Goal: Task Accomplishment & Management: Complete application form

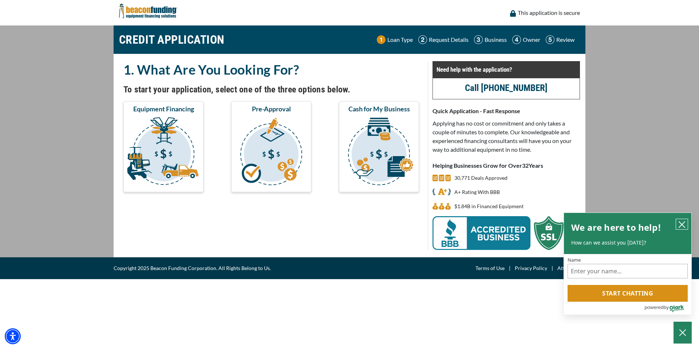
click at [682, 226] on icon "close chatbox" at bounding box center [682, 225] width 6 height 6
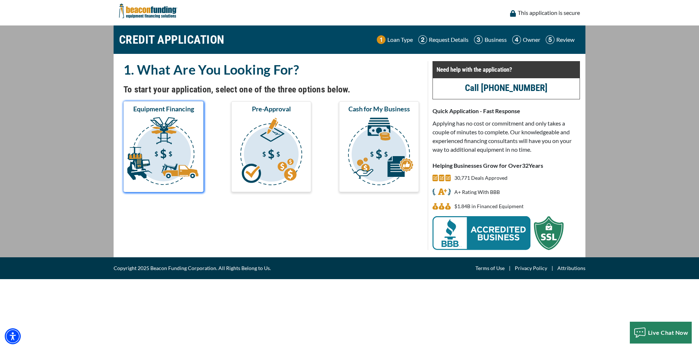
click at [195, 142] on img "submit" at bounding box center [163, 152] width 77 height 73
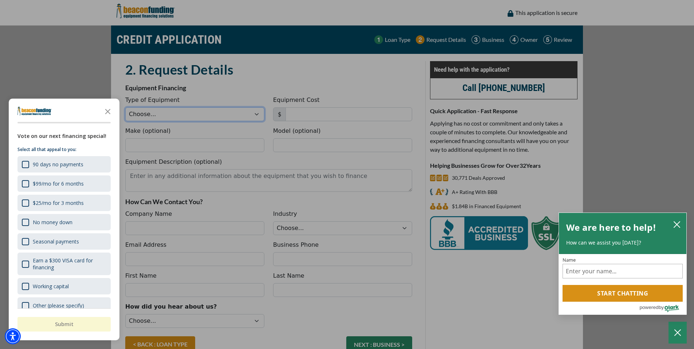
select select "13"
click at [25, 166] on div "90 days no payments" at bounding box center [25, 164] width 7 height 7
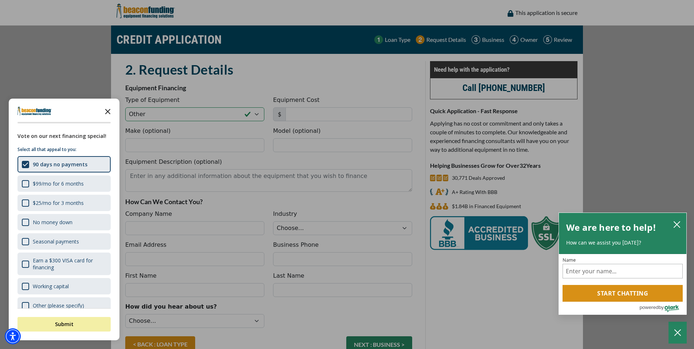
click at [108, 111] on polygon "Close the survey" at bounding box center [107, 111] width 5 height 5
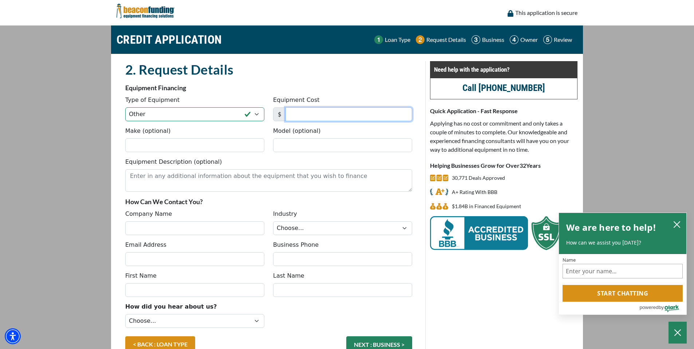
click at [308, 114] on input "Equipment Cost" at bounding box center [348, 114] width 127 height 14
click at [324, 117] on input "539,865" at bounding box center [348, 114] width 127 height 14
click at [323, 117] on input "539,865" at bounding box center [348, 114] width 127 height 14
type input "54,000"
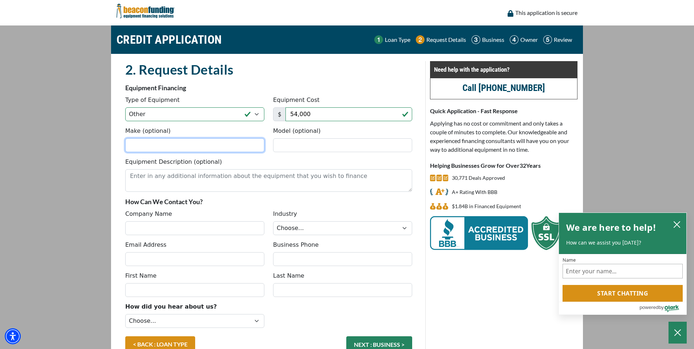
click at [229, 149] on input "Make (optional)" at bounding box center [194, 145] width 139 height 14
type input "Duplo"
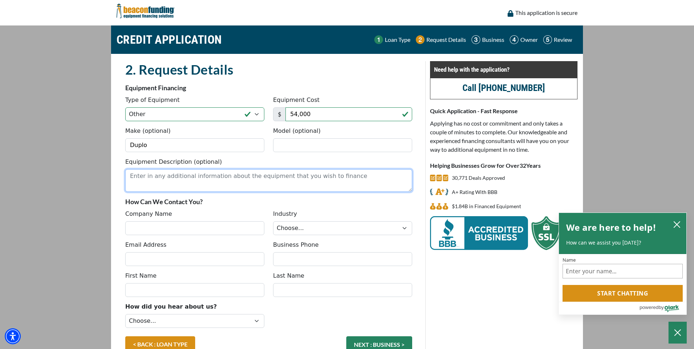
click at [179, 178] on textarea "Equipment Description (optional)" at bounding box center [268, 180] width 287 height 23
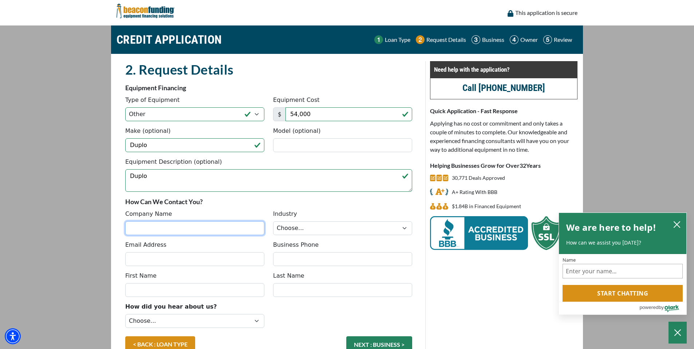
click at [185, 226] on input "Company Name" at bounding box center [194, 228] width 139 height 14
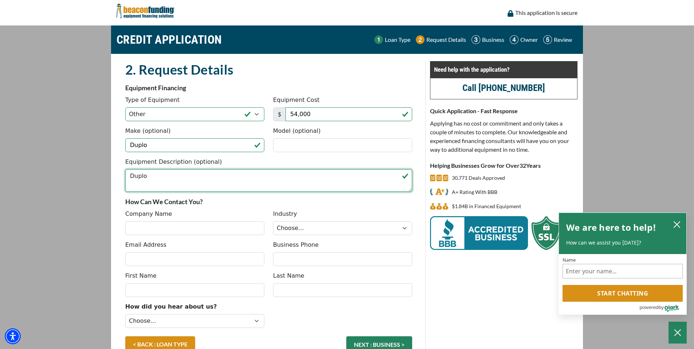
click at [206, 178] on textarea "Duplo" at bounding box center [268, 180] width 287 height 23
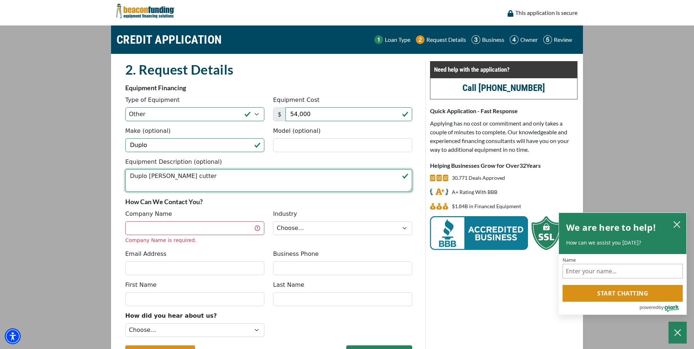
type textarea "Duplo Creaser cutter"
click at [190, 235] on input "Company Name" at bounding box center [194, 228] width 139 height 14
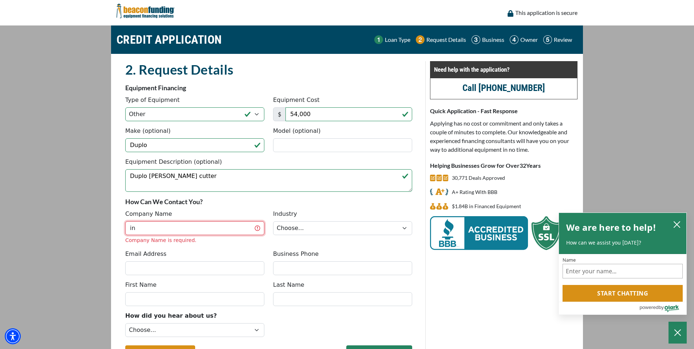
type input "i"
type input "701 Apparel"
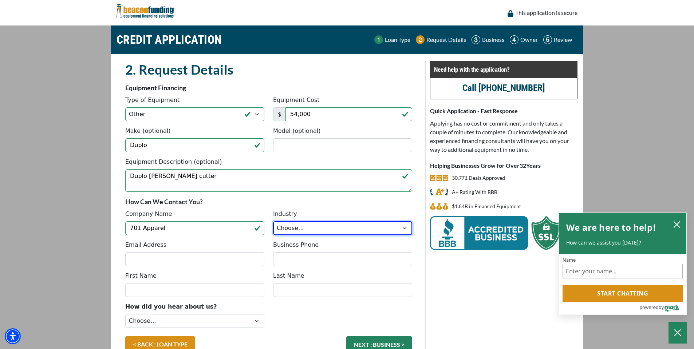
select select "3"
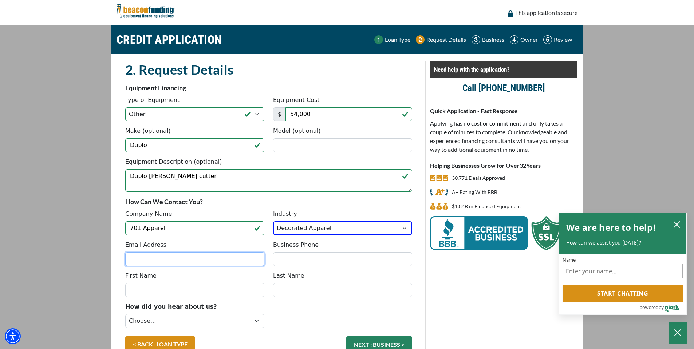
click at [211, 261] on input "Email Address" at bounding box center [194, 259] width 139 height 14
type input "Levi.Serfoss@701apparel.com"
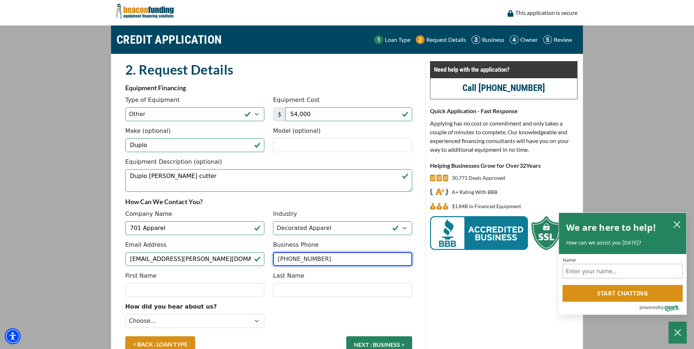
type input "[PHONE_NUMBER]"
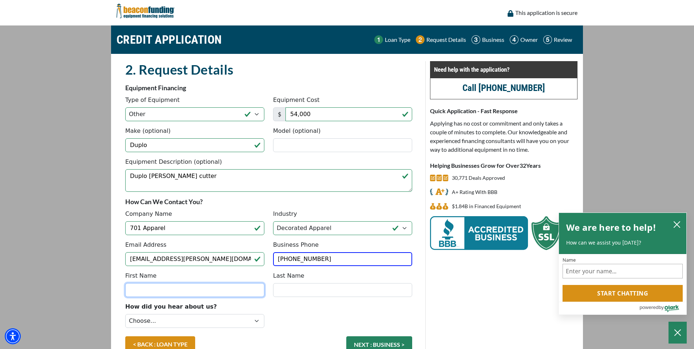
click at [172, 291] on input "First Name" at bounding box center [194, 290] width 139 height 14
type input "Levi"
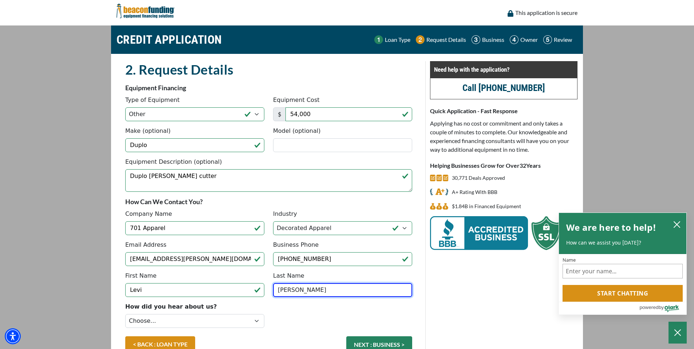
type input "Serfoss"
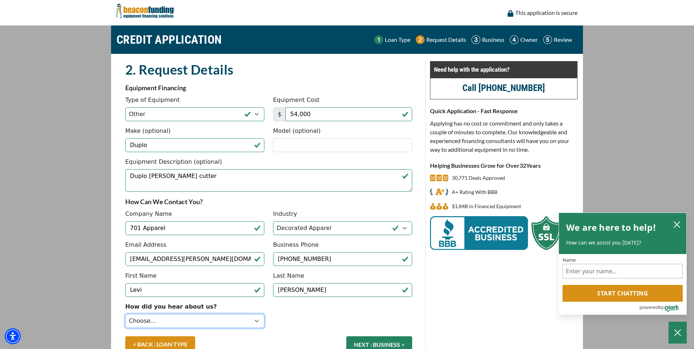
select select "1"
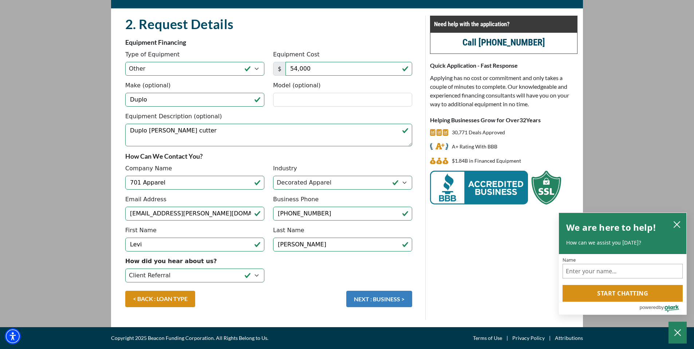
click at [389, 301] on button "NEXT : BUSINESS >" at bounding box center [379, 299] width 66 height 16
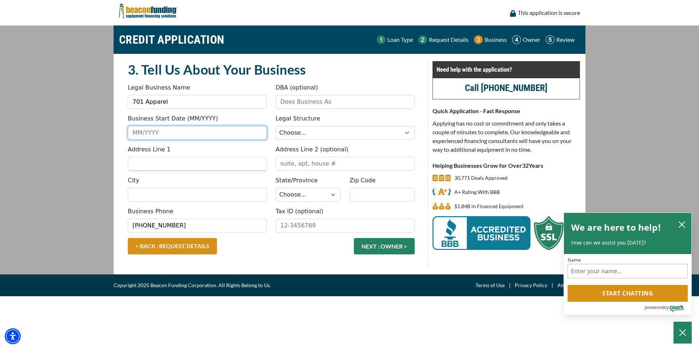
click at [198, 137] on input "Business Start Date (MM/YYYY)" at bounding box center [197, 133] width 139 height 14
type input "03/2019"
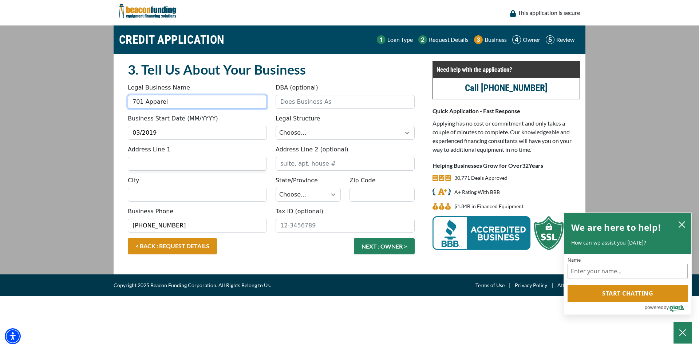
click at [185, 100] on input "701 Apparel" at bounding box center [197, 102] width 139 height 14
type input "Instant Printing and Business Forms"
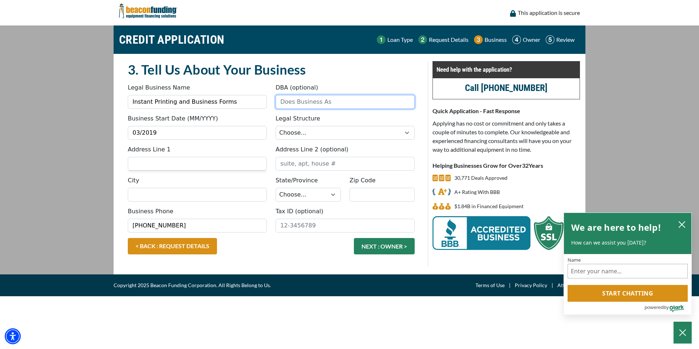
click at [319, 104] on input "DBA (optional)" at bounding box center [344, 102] width 139 height 14
type input "701 Apparel"
select select "1"
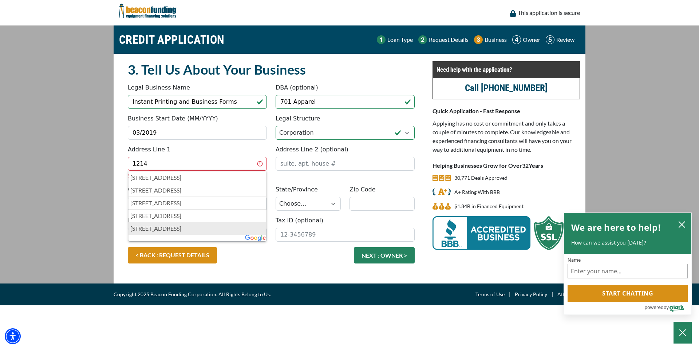
click at [205, 228] on p "1214 10th St SE, Jamestown, ND, USA" at bounding box center [197, 228] width 134 height 9
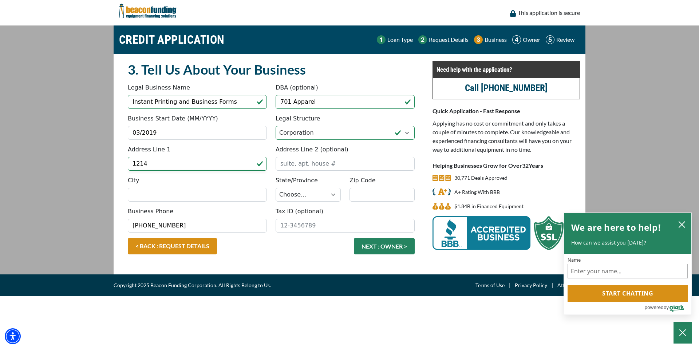
type input "1214 10th Street Southeast"
type input "Jamestown"
select select "36"
type input "58401"
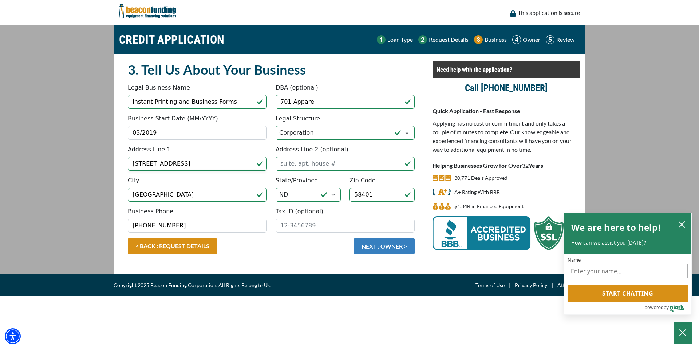
click at [373, 247] on button "NEXT : OWNER >" at bounding box center [384, 246] width 61 height 16
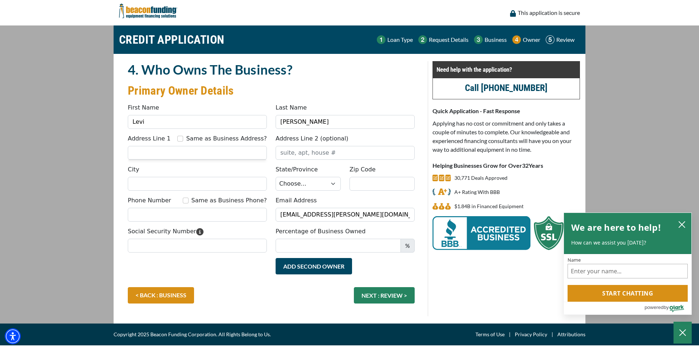
click at [183, 138] on input "Same as Business Address?" at bounding box center [180, 139] width 6 height 6
checkbox input "true"
type input "1214 10th Street Southeast"
type input "Jamestown"
select select "36"
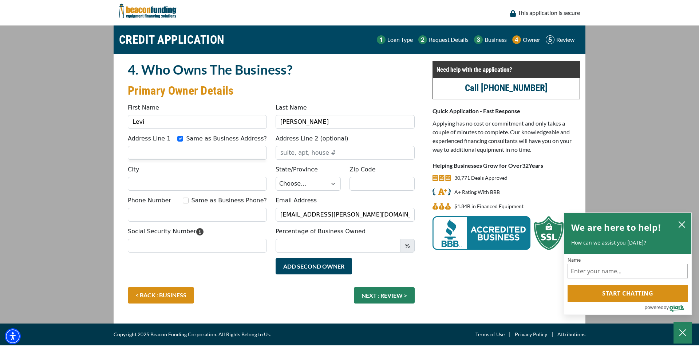
type input "58401"
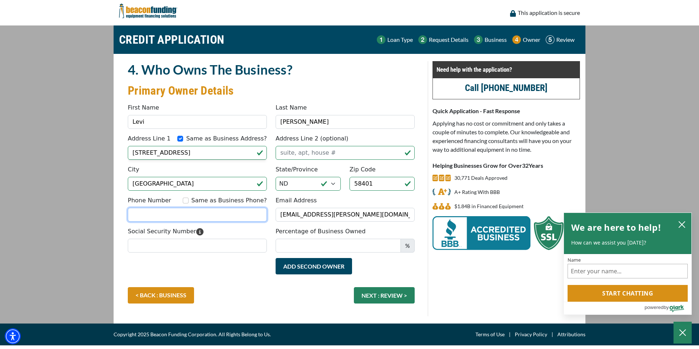
click at [191, 213] on input "Phone Number" at bounding box center [197, 215] width 139 height 14
type input "(701) 251-1266"
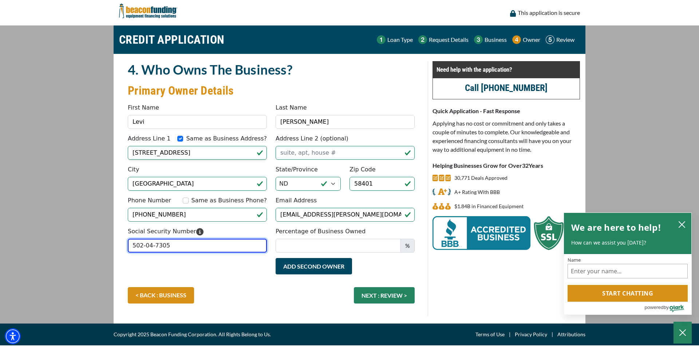
type input "502-04-7305"
click at [304, 247] on input "Percentage of Business Owned" at bounding box center [337, 246] width 125 height 14
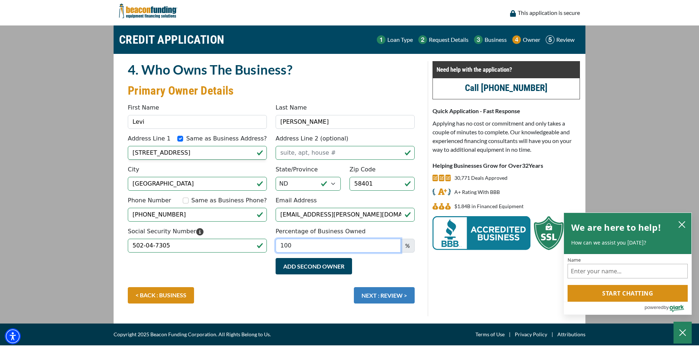
type input "100"
click at [398, 294] on button "NEXT : REVIEW >" at bounding box center [384, 295] width 61 height 16
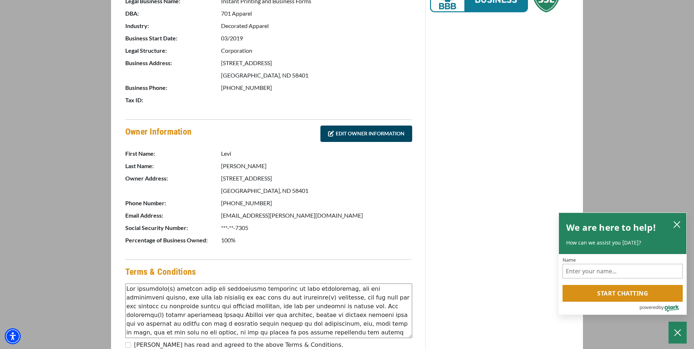
scroll to position [306, 0]
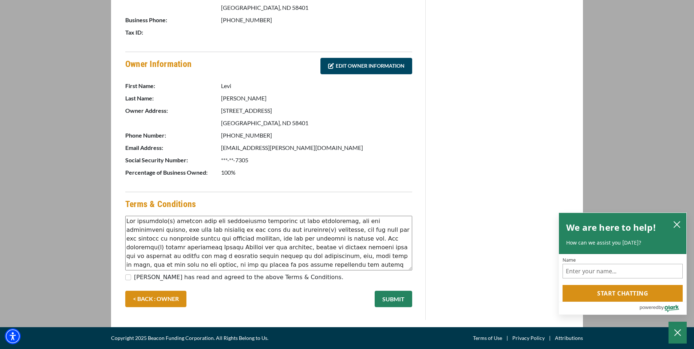
drag, startPoint x: 126, startPoint y: 279, endPoint x: 135, endPoint y: 280, distance: 8.4
click at [126, 279] on input "Levi Serfoss has read and agreed to the above Terms & Conditions." at bounding box center [128, 277] width 6 height 6
checkbox input "true"
click at [394, 298] on button "SUBMIT" at bounding box center [392, 299] width 37 height 16
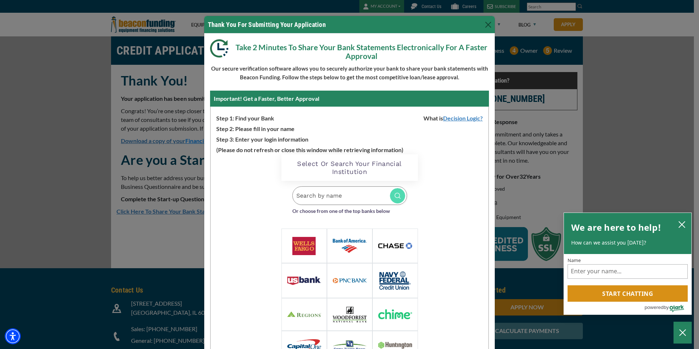
click at [317, 193] on input "Search by name" at bounding box center [349, 195] width 115 height 19
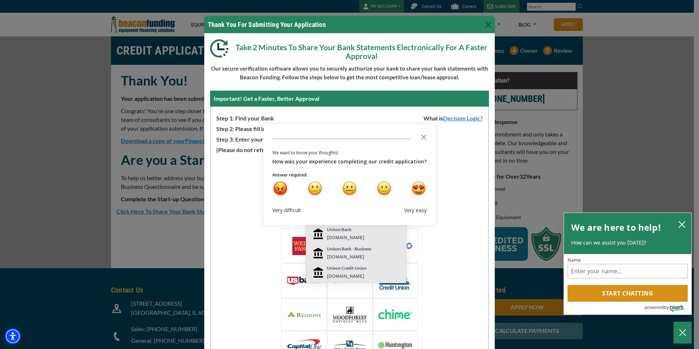
type input "unison"
click at [344, 254] on small "[DOMAIN_NAME]" at bounding box center [345, 256] width 37 height 5
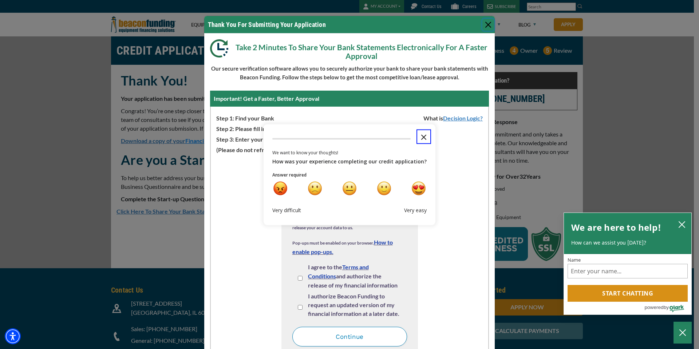
click at [422, 138] on polygon "Close the survey" at bounding box center [423, 136] width 5 height 5
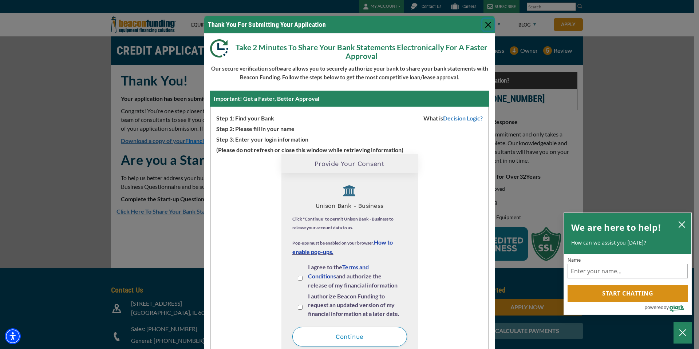
scroll to position [1, 0]
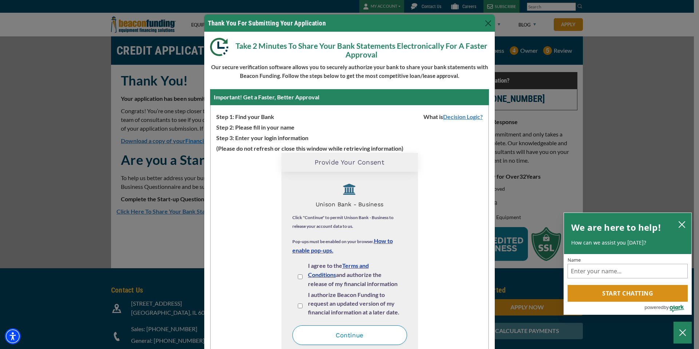
click at [298, 277] on input "I agree to the Terms and Conditions and authorize the release of my financial i…" at bounding box center [300, 276] width 5 height 5
checkbox input "true"
click at [298, 306] on input "I authorize Beacon Funding to request an updated version of my financial inform…" at bounding box center [300, 306] width 5 height 5
checkbox input "true"
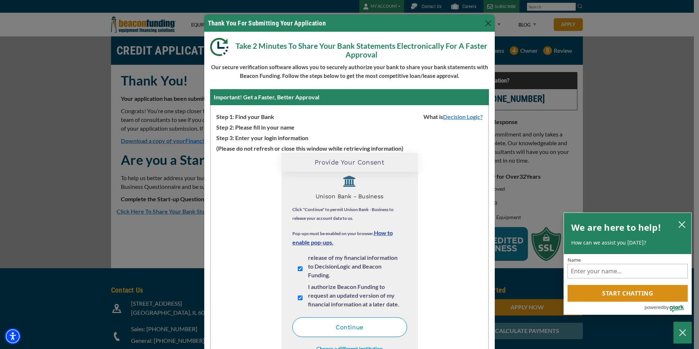
scroll to position [9, 0]
click at [354, 326] on button "Continue" at bounding box center [349, 327] width 115 height 20
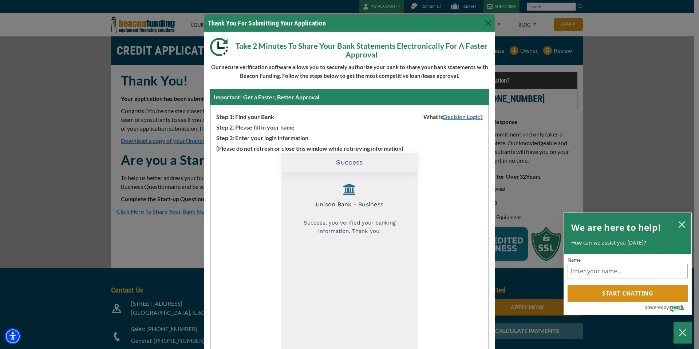
scroll to position [46, 0]
